Goal: Complete application form: Complete application form

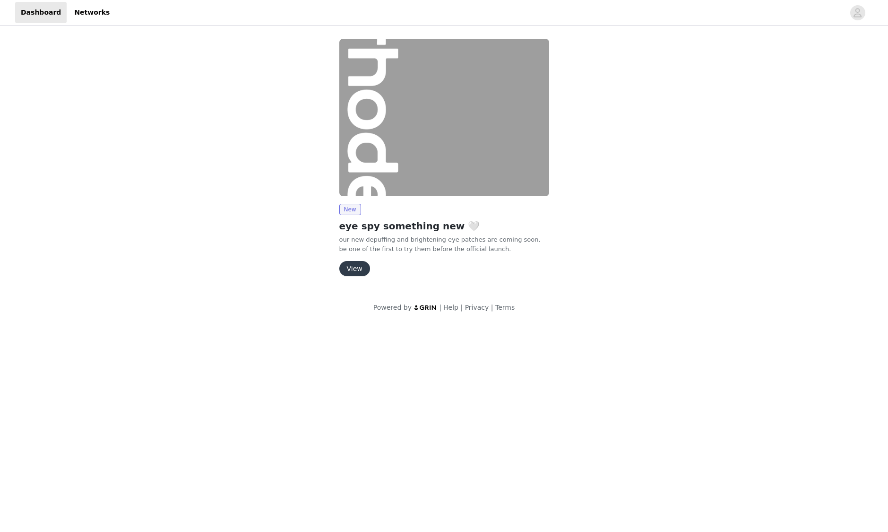
click at [356, 266] on button "View" at bounding box center [354, 268] width 31 height 15
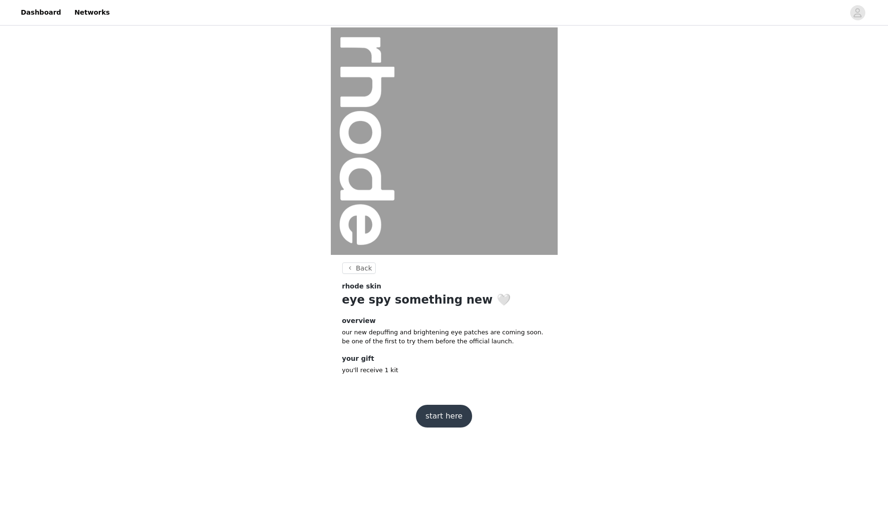
click at [439, 413] on button "start here" at bounding box center [444, 415] width 56 height 23
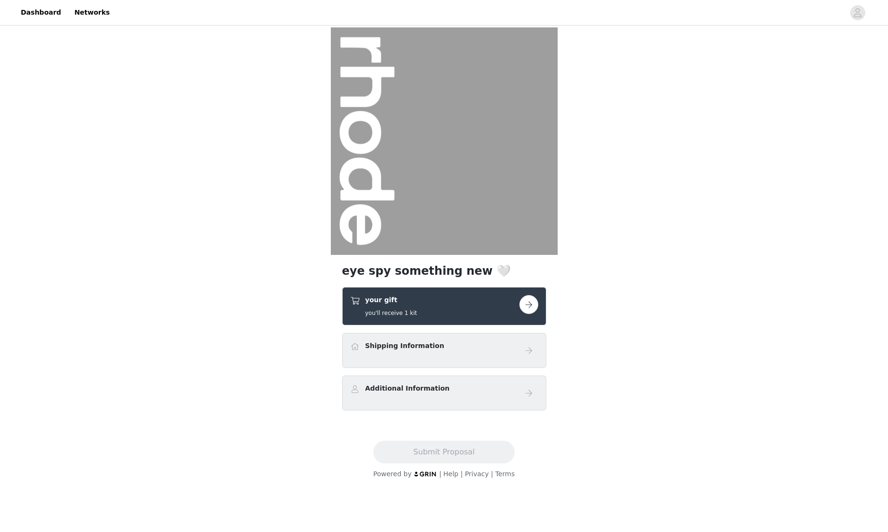
click at [528, 306] on button "button" at bounding box center [528, 304] width 19 height 19
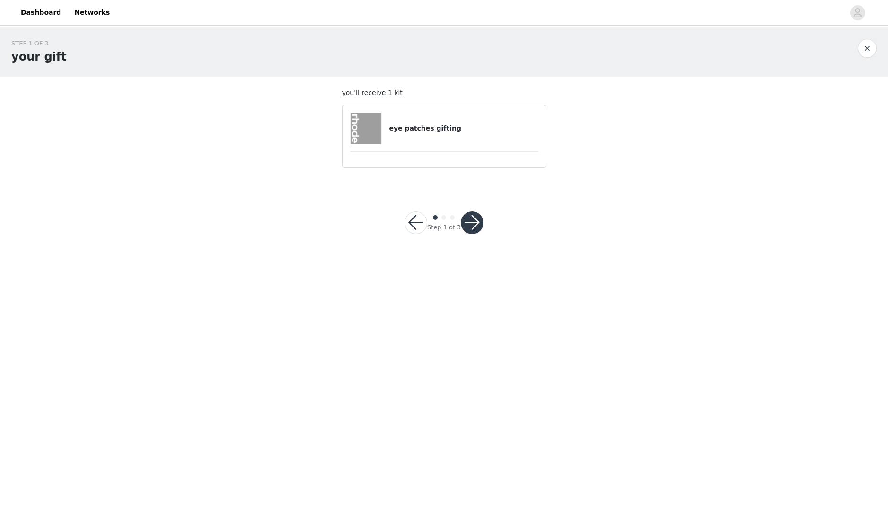
click at [446, 148] on article "eye patches gifting" at bounding box center [444, 136] width 204 height 63
click at [474, 228] on button "button" at bounding box center [472, 222] width 23 height 23
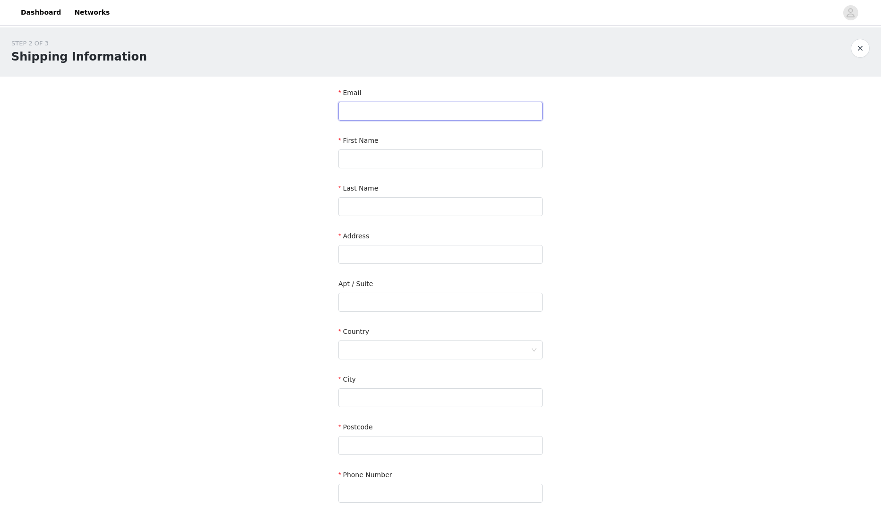
click at [390, 114] on input "text" at bounding box center [440, 111] width 204 height 19
type input "[PERSON_NAME][EMAIL_ADDRESS][DOMAIN_NAME]"
click at [394, 162] on input "text" at bounding box center [440, 158] width 204 height 19
type input "[PERSON_NAME]"
click at [421, 205] on input "text" at bounding box center [440, 206] width 204 height 19
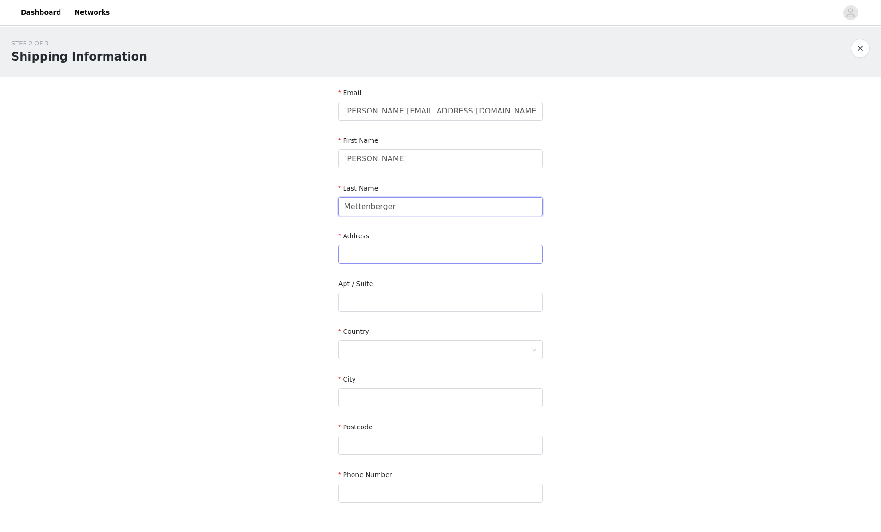
type input "Mettenberger"
click at [427, 258] on input "text" at bounding box center [440, 254] width 204 height 19
paste input "[STREET_ADDRESS]"
type input "[STREET_ADDRESS]"
click at [384, 353] on div at bounding box center [437, 350] width 187 height 18
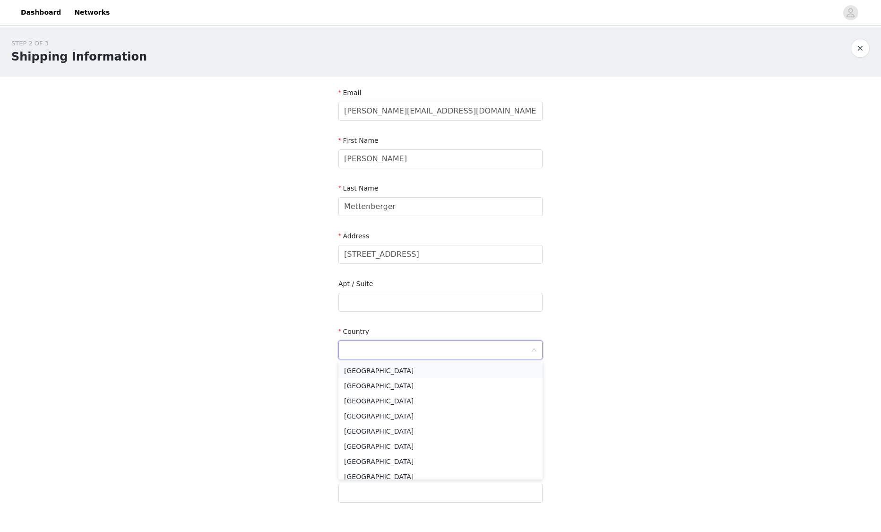
click at [391, 373] on li "[GEOGRAPHIC_DATA]" at bounding box center [440, 370] width 204 height 15
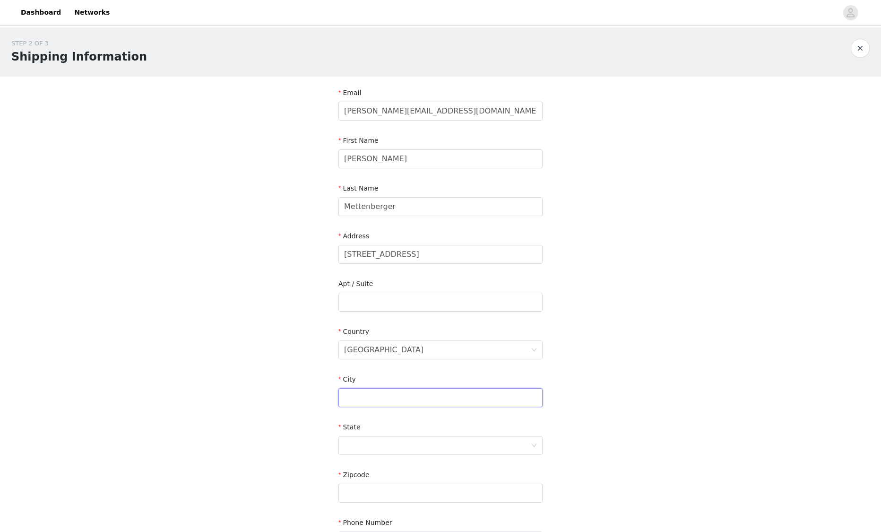
click at [392, 399] on input "text" at bounding box center [440, 397] width 204 height 19
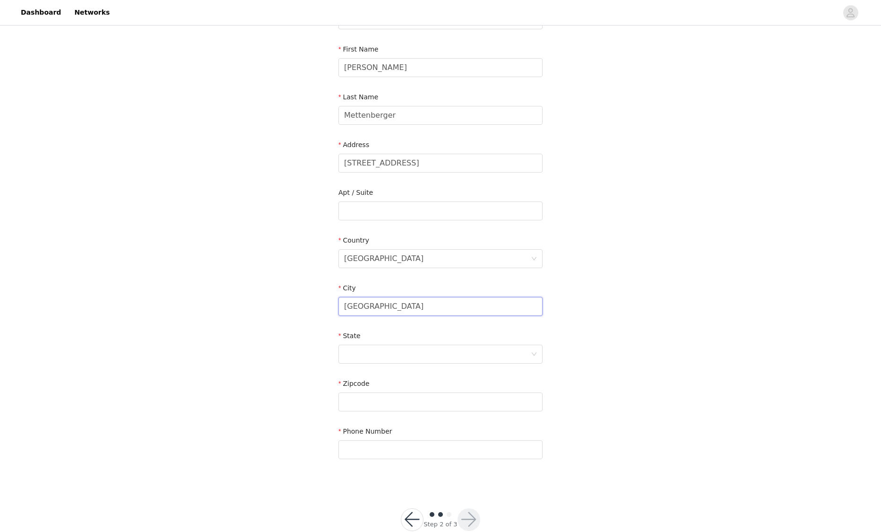
scroll to position [113, 0]
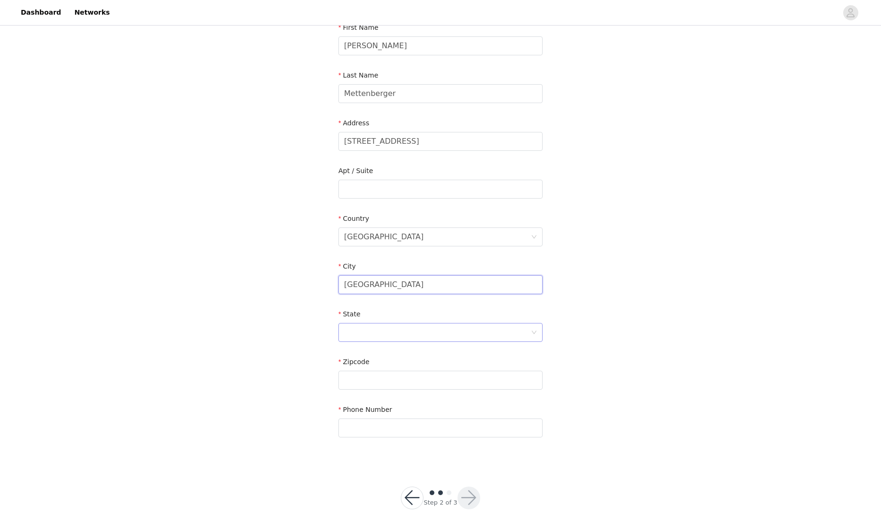
type input "[GEOGRAPHIC_DATA]"
click at [469, 333] on div at bounding box center [437, 332] width 187 height 18
type input "Te"
click at [431, 374] on li "[US_STATE]" at bounding box center [440, 368] width 204 height 15
click at [427, 381] on input "text" at bounding box center [440, 379] width 204 height 19
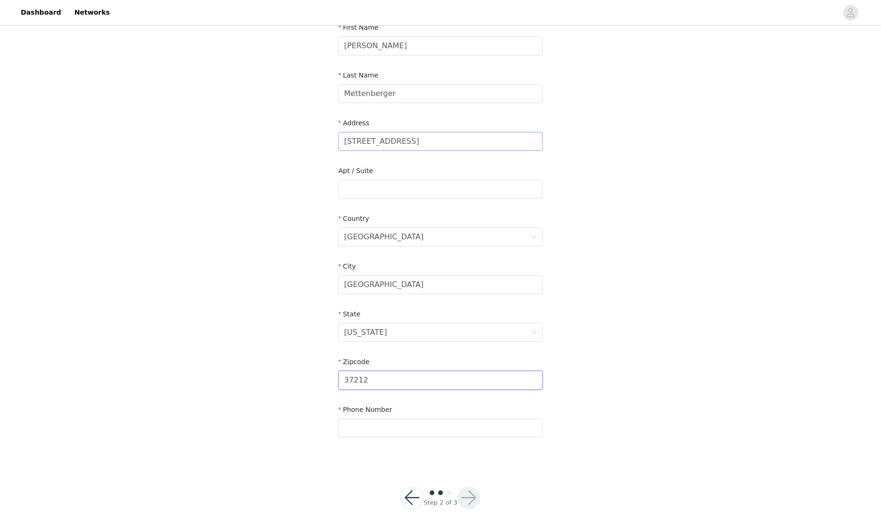
type input "37212"
drag, startPoint x: 507, startPoint y: 145, endPoint x: 417, endPoint y: 142, distance: 90.8
click at [417, 142] on input "[STREET_ADDRESS]" at bounding box center [440, 141] width 204 height 19
type input "[STREET_ADDRESS]"
click at [419, 431] on input "text" at bounding box center [440, 427] width 204 height 19
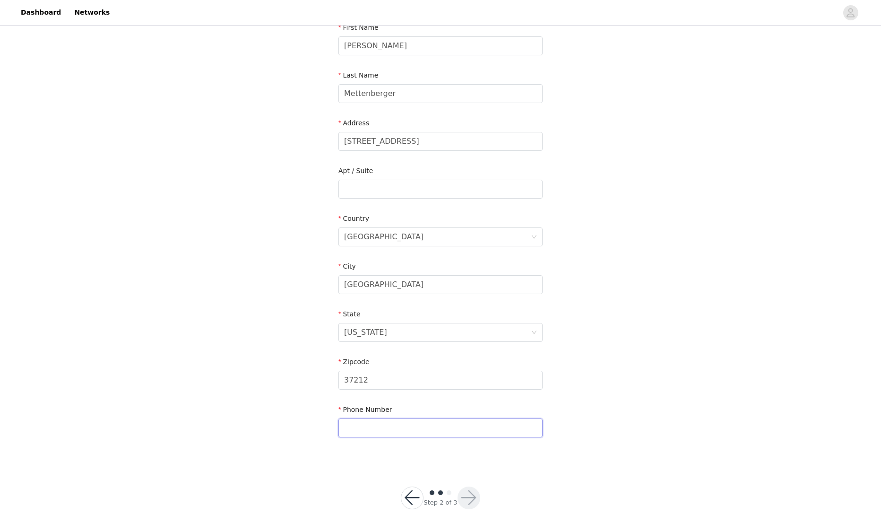
type input "5206611423"
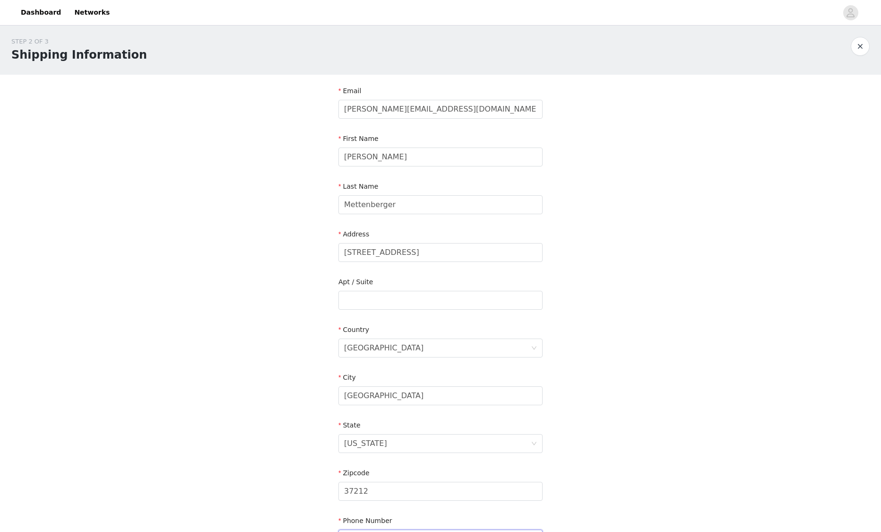
scroll to position [0, 0]
click at [428, 257] on input "[STREET_ADDRESS]" at bounding box center [440, 254] width 204 height 19
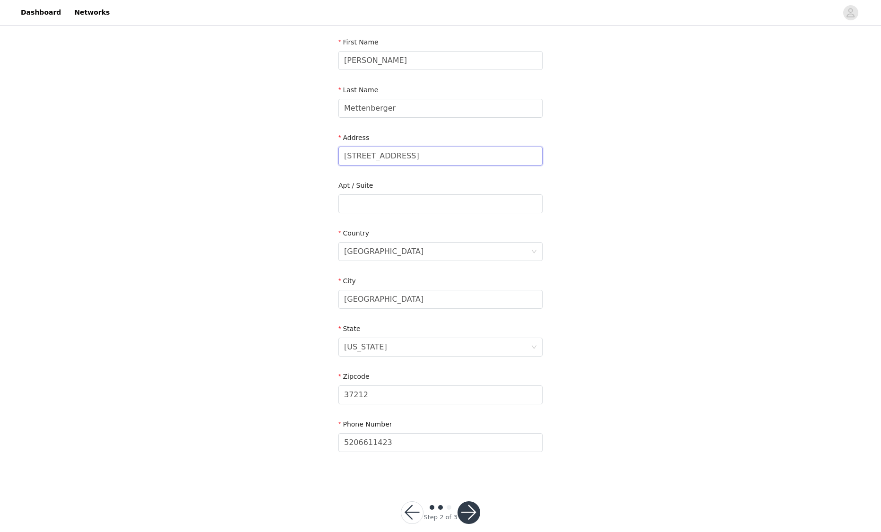
scroll to position [113, 0]
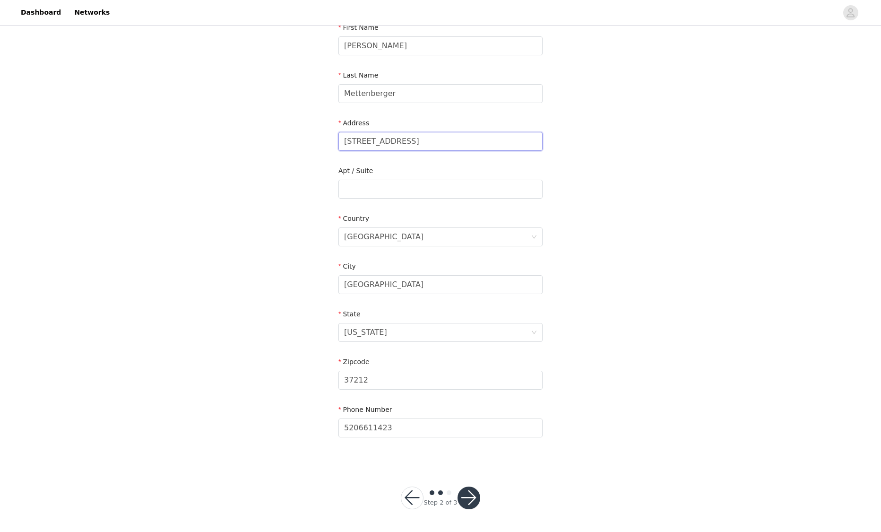
type input "[STREET_ADDRESS]"
click at [468, 505] on button "button" at bounding box center [468, 497] width 23 height 23
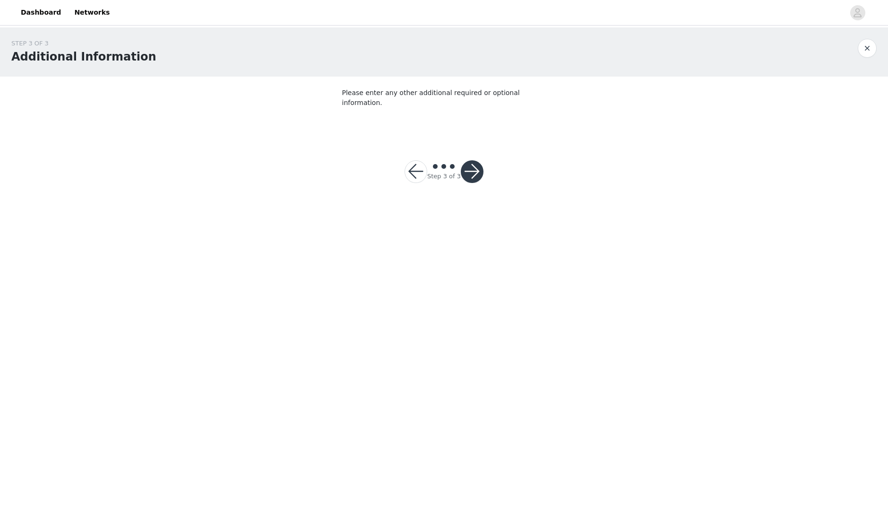
click at [471, 161] on button "button" at bounding box center [472, 171] width 23 height 23
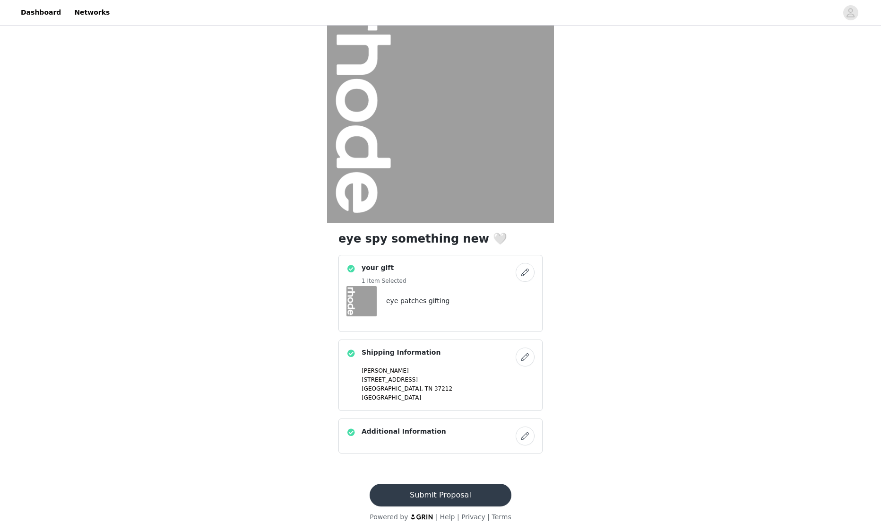
scroll to position [34, 0]
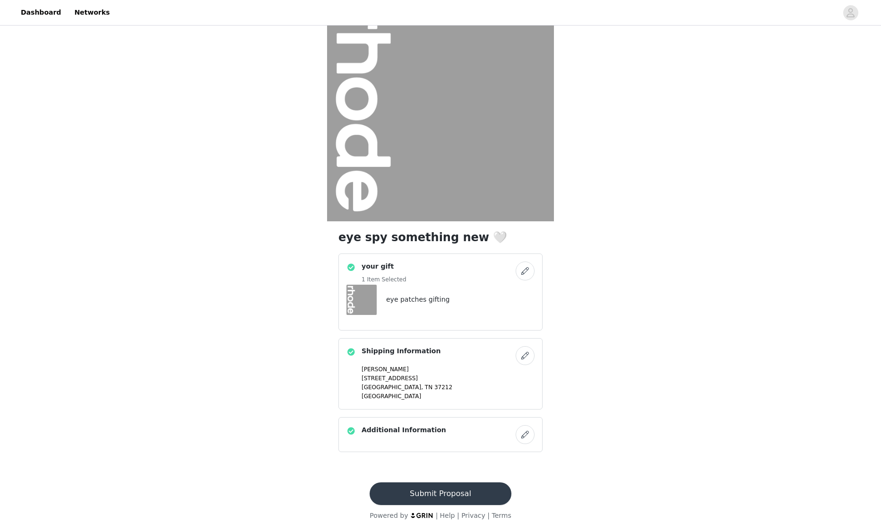
click at [464, 494] on button "Submit Proposal" at bounding box center [440, 493] width 141 height 23
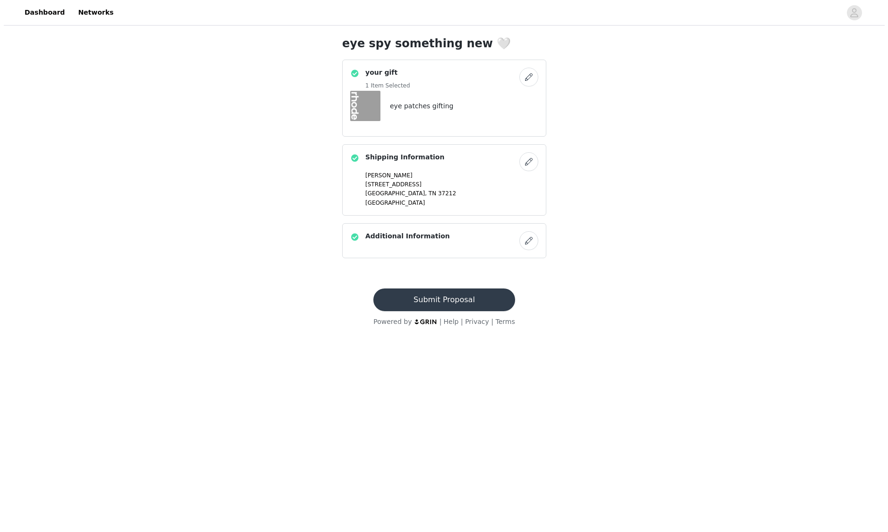
scroll to position [0, 0]
